Goal: Check status: Check status

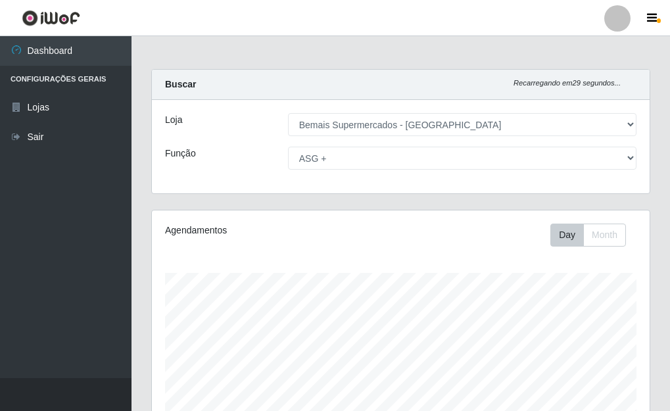
select select "249"
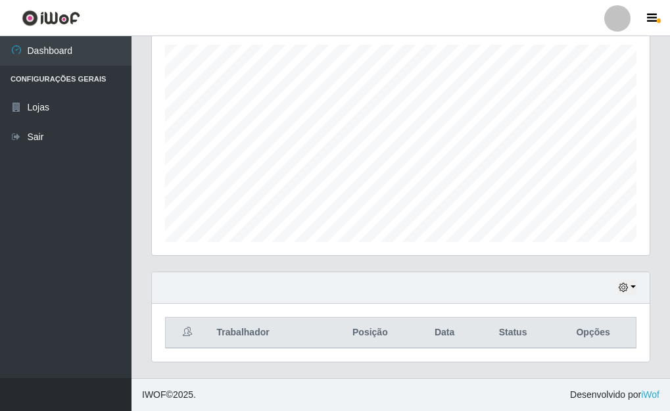
scroll to position [273, 498]
drag, startPoint x: 667, startPoint y: 203, endPoint x: 637, endPoint y: 145, distance: 64.7
click at [664, 161] on div "Carregando... Buscar Recarregando em 28 segundos... Loja [Selecione...] Bemais …" at bounding box center [401, 109] width 539 height 537
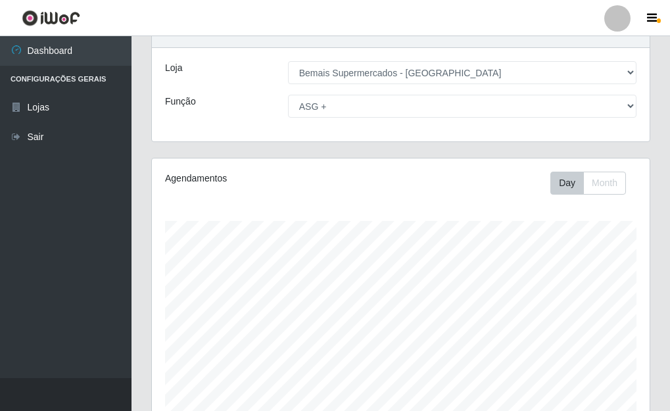
scroll to position [47, 0]
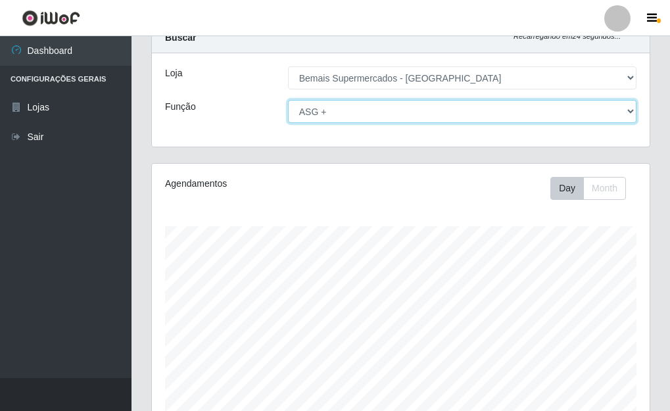
click at [636, 112] on select "[Selecione...] ASG ASG + ASG ++ Auxiliar de Depósito Auxiliar de Depósito + Aux…" at bounding box center [462, 111] width 349 height 23
select select "[Selecione...]"
click at [288, 100] on select "[Selecione...] ASG ASG + ASG ++ Auxiliar de Depósito Auxiliar de Depósito + Aux…" at bounding box center [462, 111] width 349 height 23
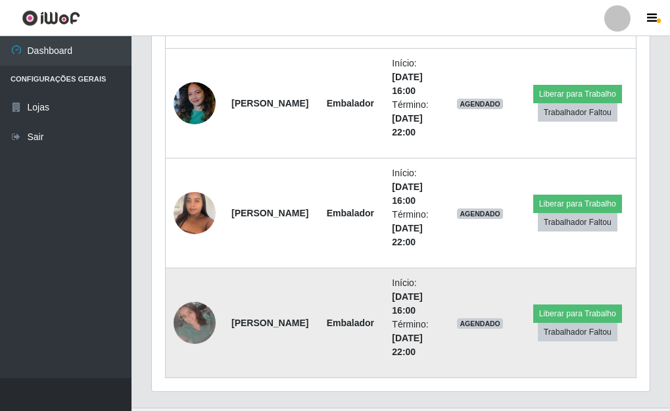
scroll to position [997, 0]
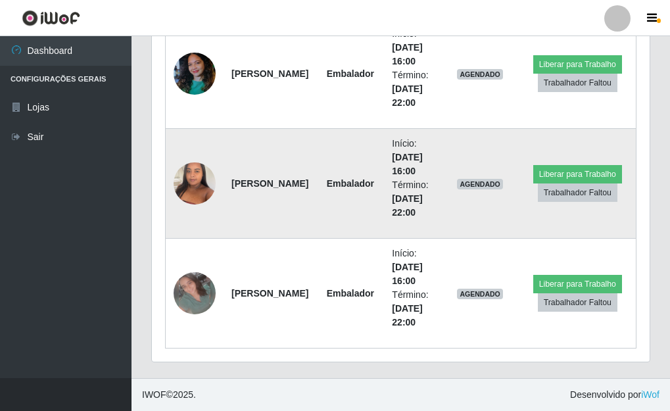
click at [187, 187] on img at bounding box center [195, 183] width 42 height 56
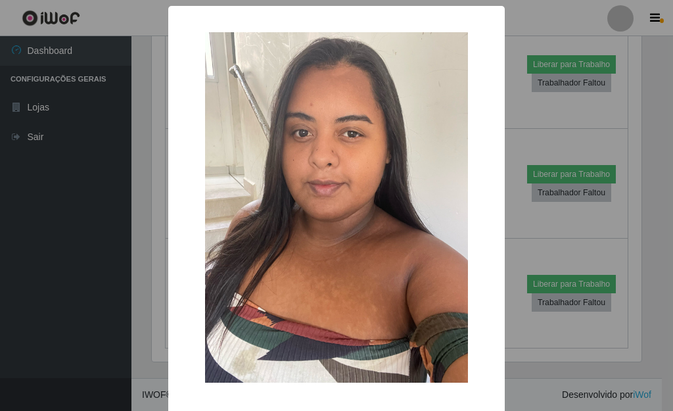
click at [529, 222] on div "× OK Cancel" at bounding box center [336, 205] width 673 height 411
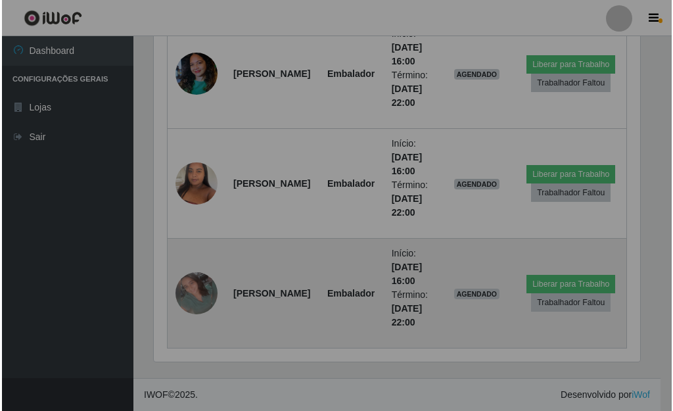
scroll to position [273, 498]
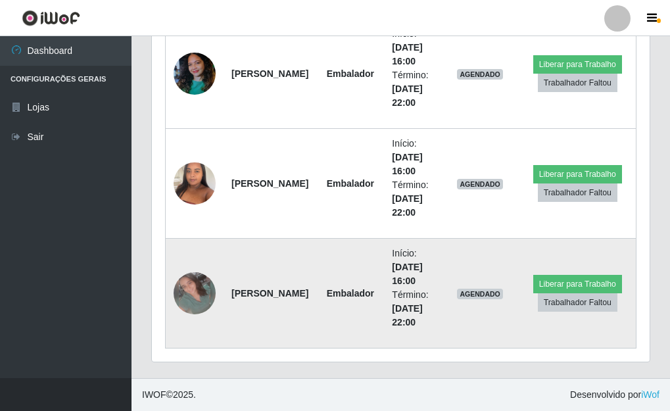
click at [180, 292] on img at bounding box center [195, 293] width 42 height 42
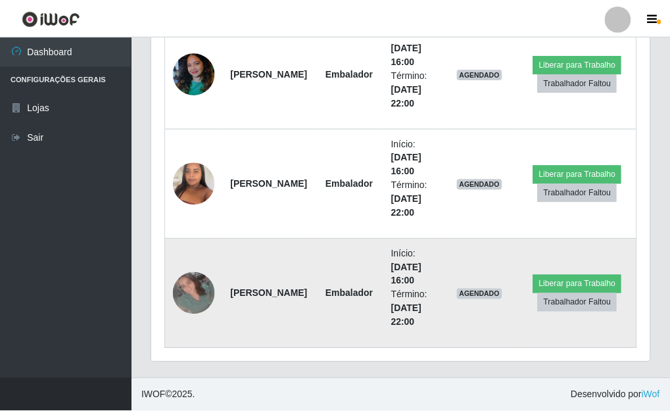
scroll to position [273, 490]
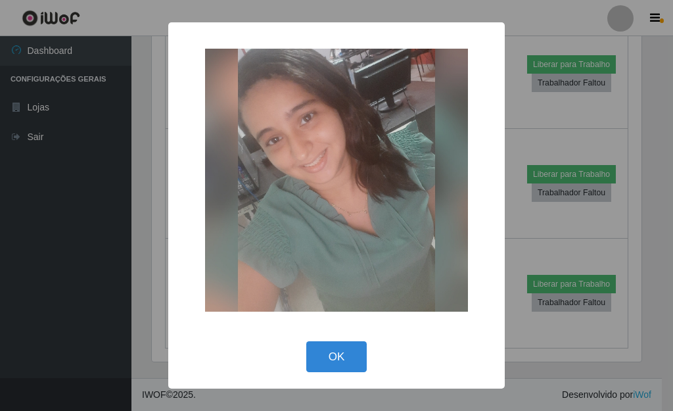
click at [511, 224] on div "× OK Cancel" at bounding box center [336, 205] width 673 height 411
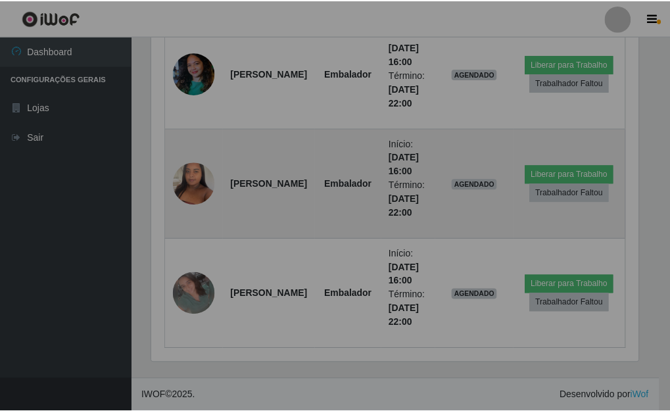
scroll to position [273, 498]
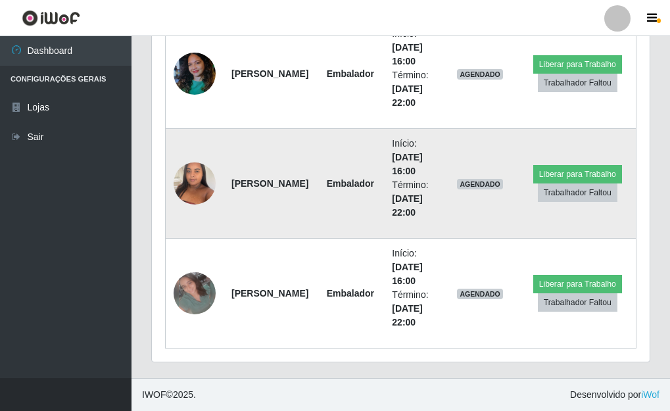
click at [212, 163] on td at bounding box center [195, 184] width 59 height 110
click at [186, 185] on img at bounding box center [195, 183] width 42 height 56
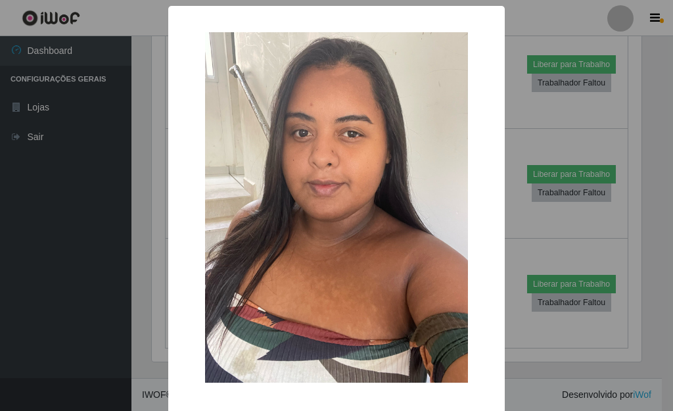
click at [516, 199] on div "× OK Cancel" at bounding box center [336, 205] width 673 height 411
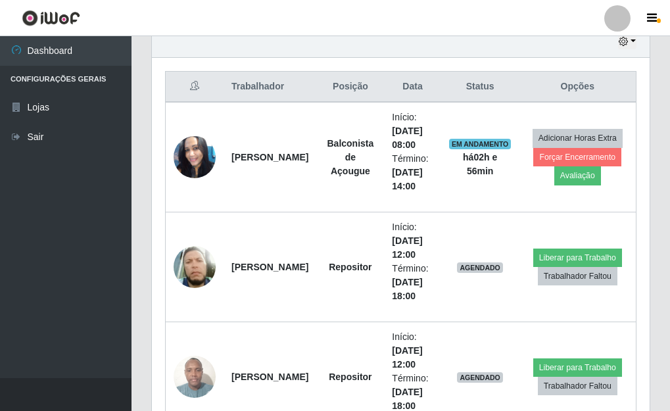
scroll to position [471, 0]
